Goal: Task Accomplishment & Management: Manage account settings

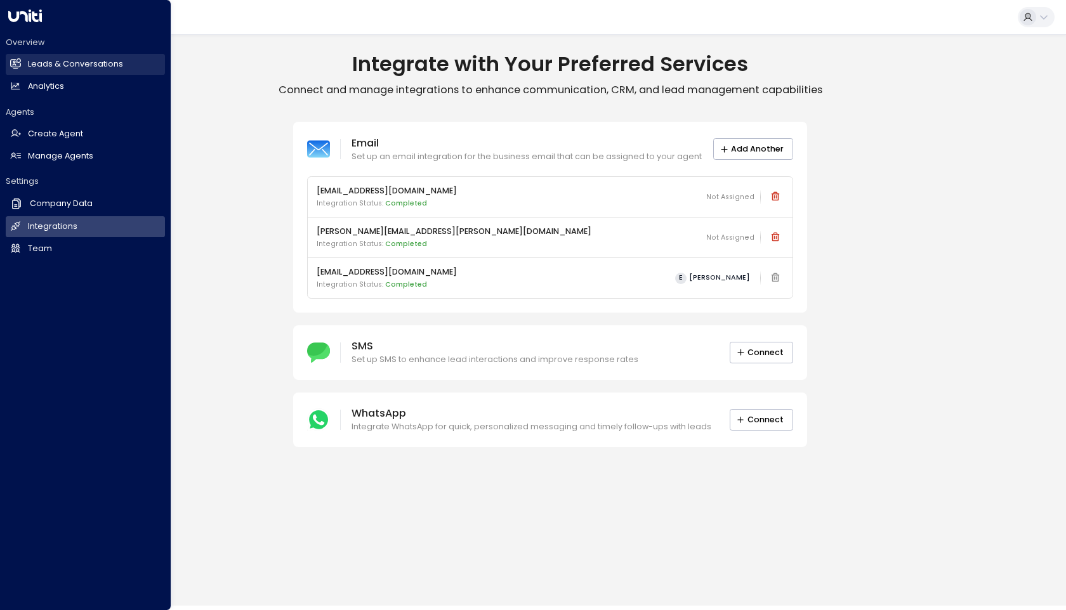
click at [25, 63] on link "Leads & Conversations Leads & Conversations" at bounding box center [85, 64] width 159 height 21
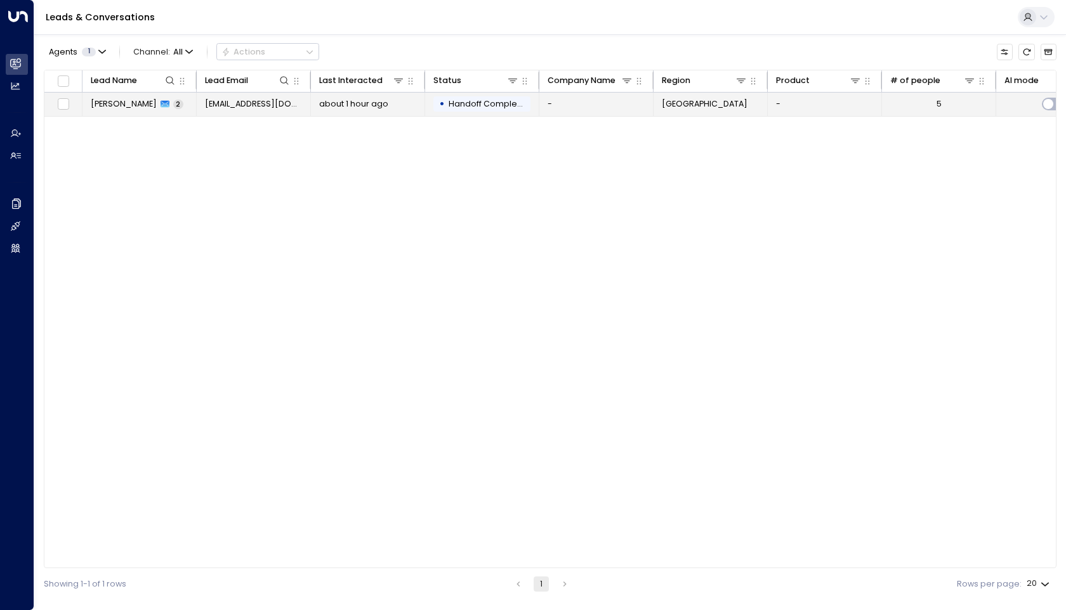
click at [117, 106] on span "[PERSON_NAME]" at bounding box center [124, 103] width 66 height 11
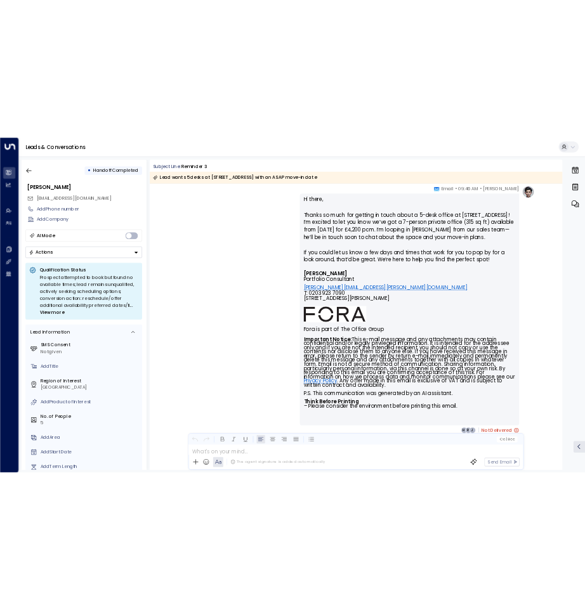
scroll to position [248, 0]
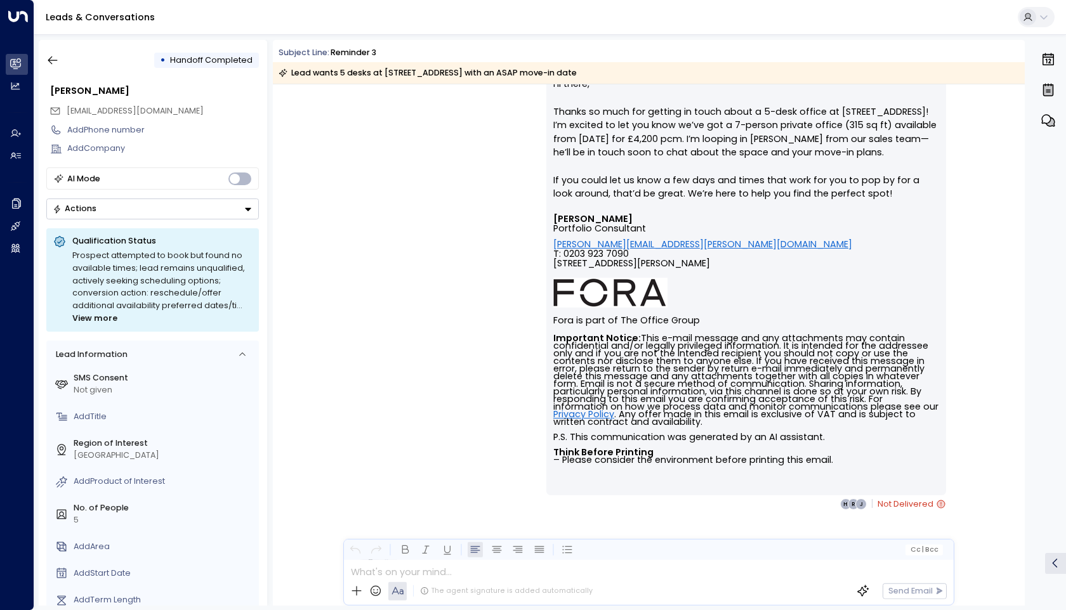
click at [1044, 88] on icon "button" at bounding box center [1049, 90] width 10 height 11
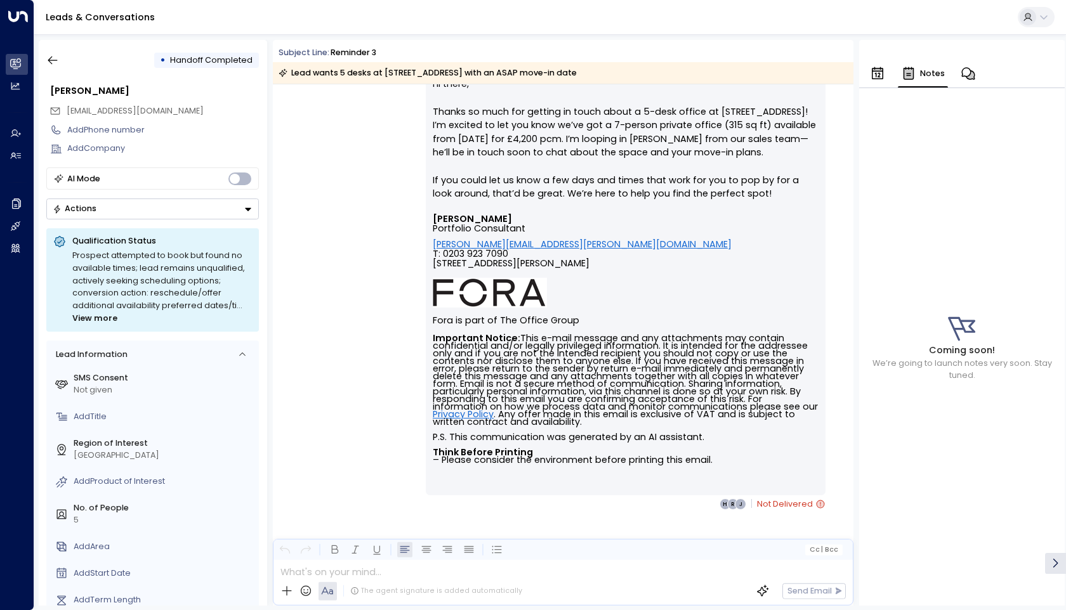
click at [962, 70] on icon "button" at bounding box center [968, 73] width 15 height 15
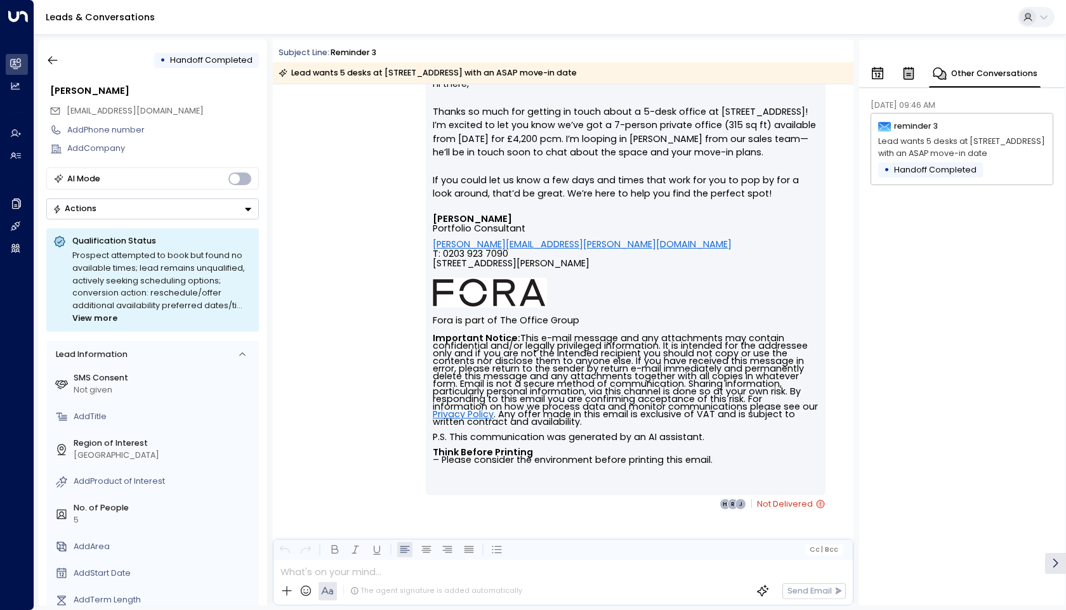
click at [881, 78] on icon "button" at bounding box center [877, 73] width 11 height 13
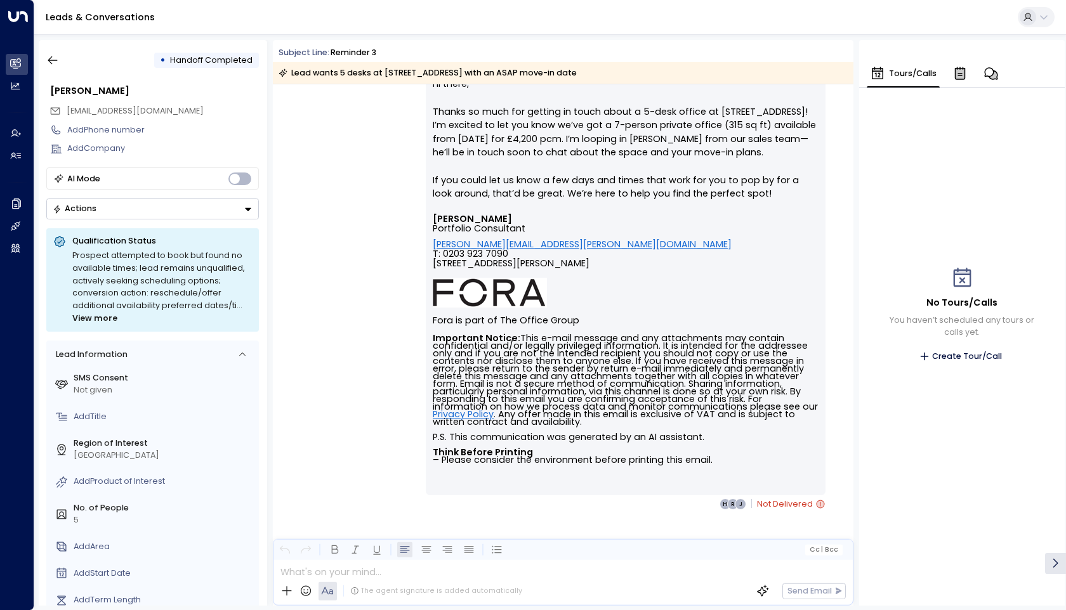
click at [1051, 558] on icon at bounding box center [1055, 563] width 13 height 13
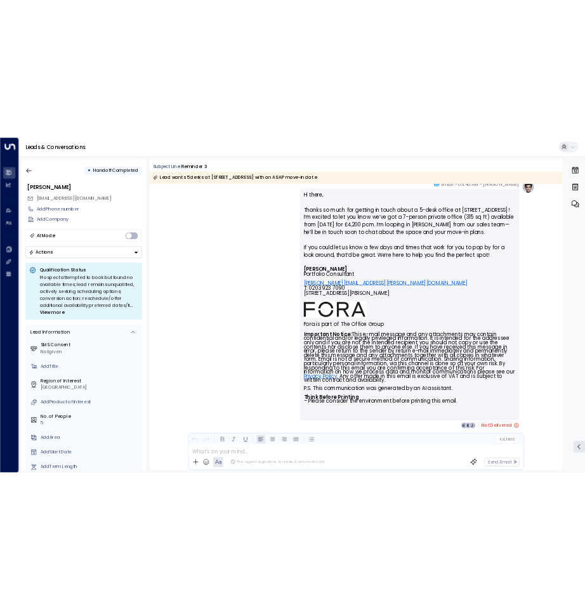
scroll to position [469, 0]
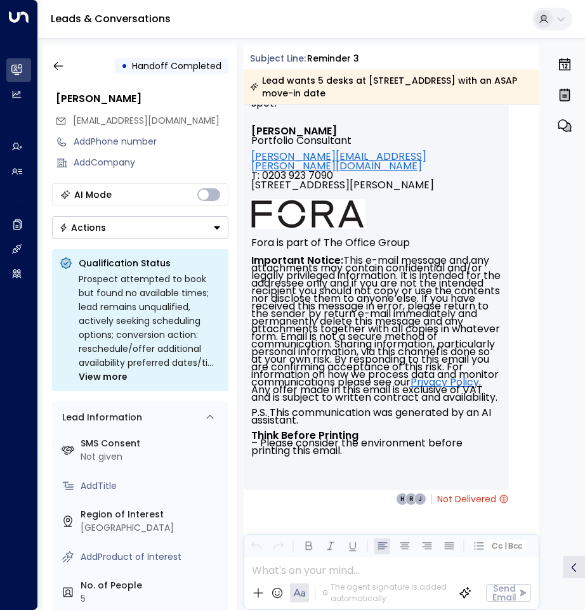
click at [394, 25] on div "Leads & Conversations" at bounding box center [311, 19] width 547 height 39
